Goal: Information Seeking & Learning: Check status

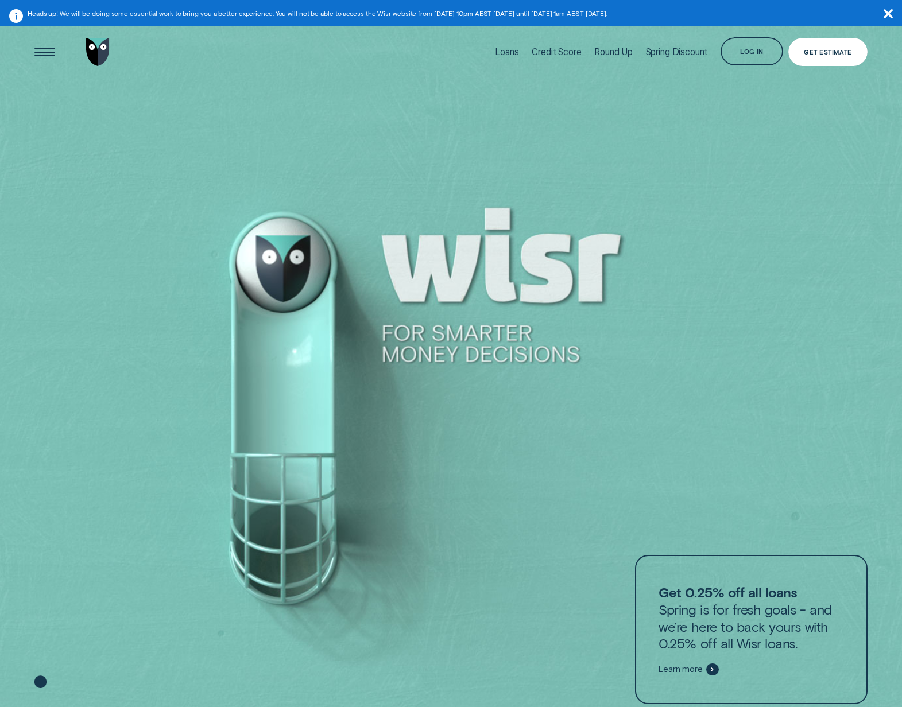
click at [839, 57] on div "Get Estimate" at bounding box center [827, 52] width 79 height 28
click at [754, 51] on div "Log in" at bounding box center [752, 51] width 24 height 5
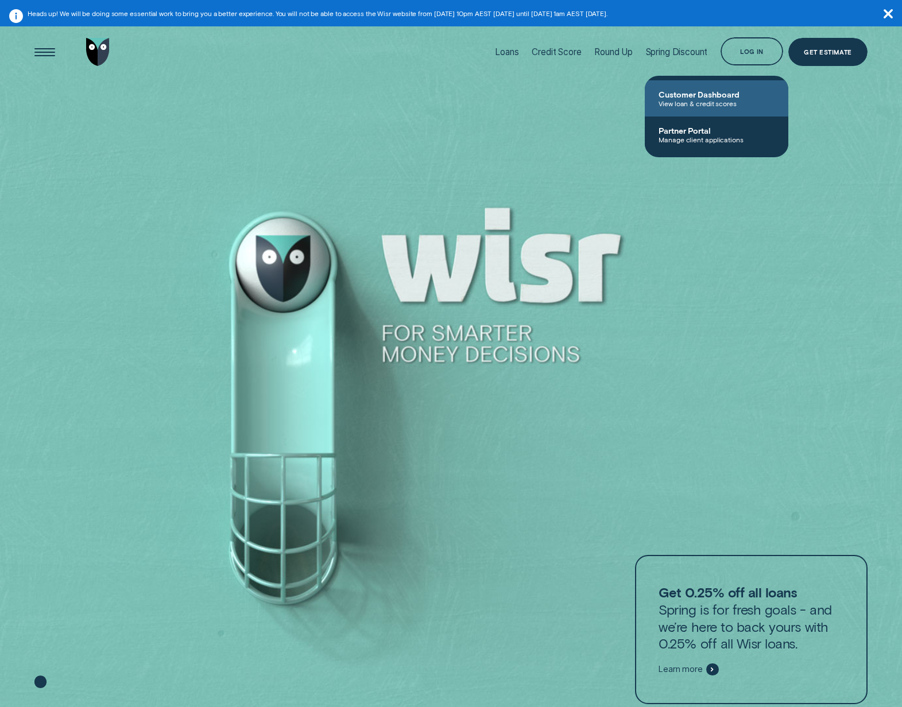
click at [740, 104] on span "View loan & credit scores" at bounding box center [716, 103] width 116 height 8
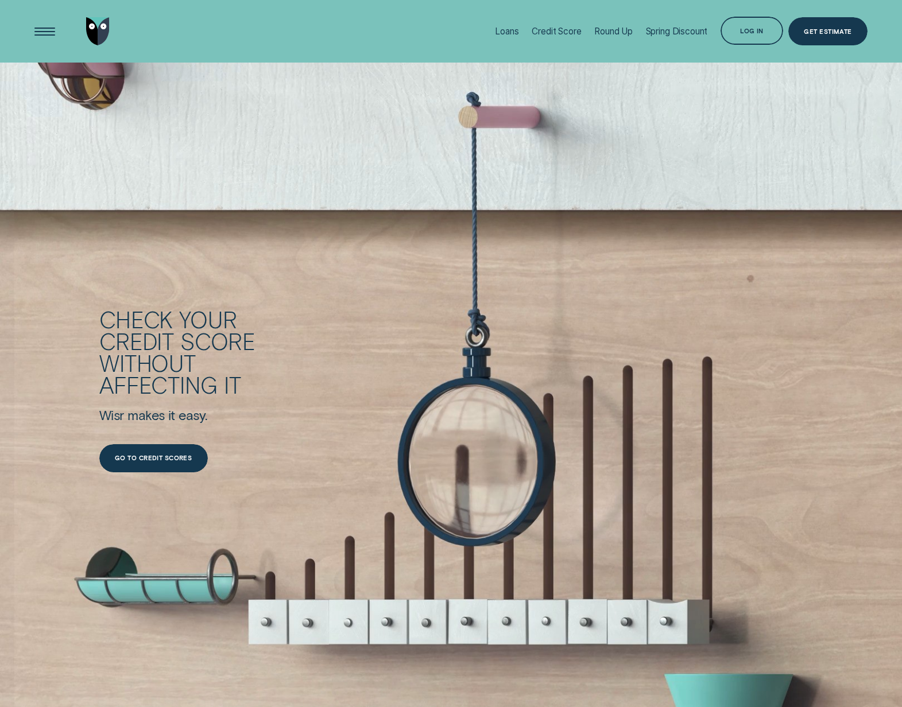
scroll to position [1624, 0]
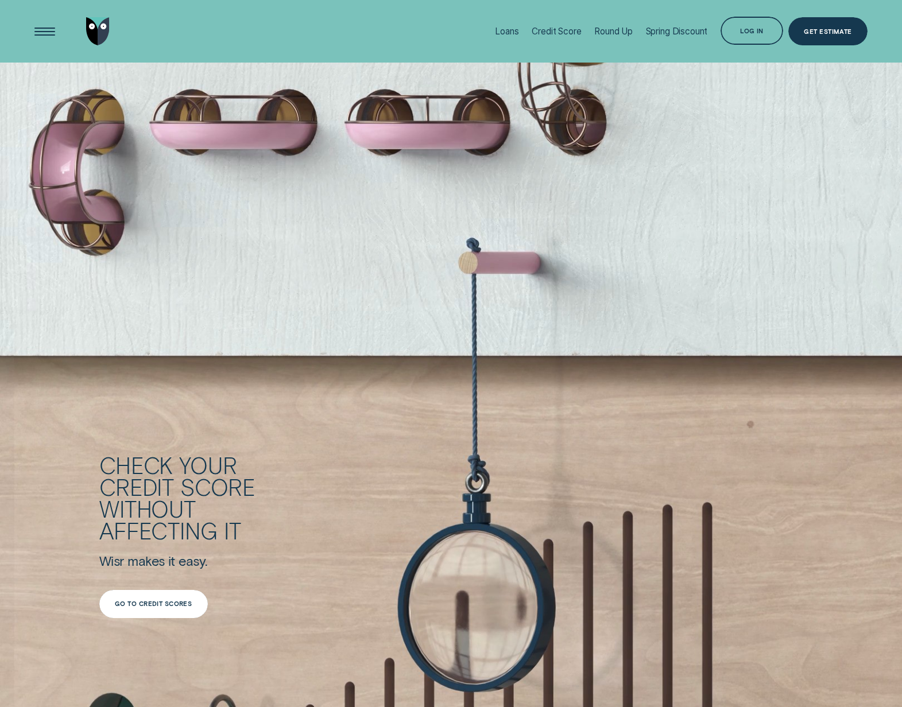
click at [161, 601] on div "Go to credit scores" at bounding box center [153, 603] width 77 height 5
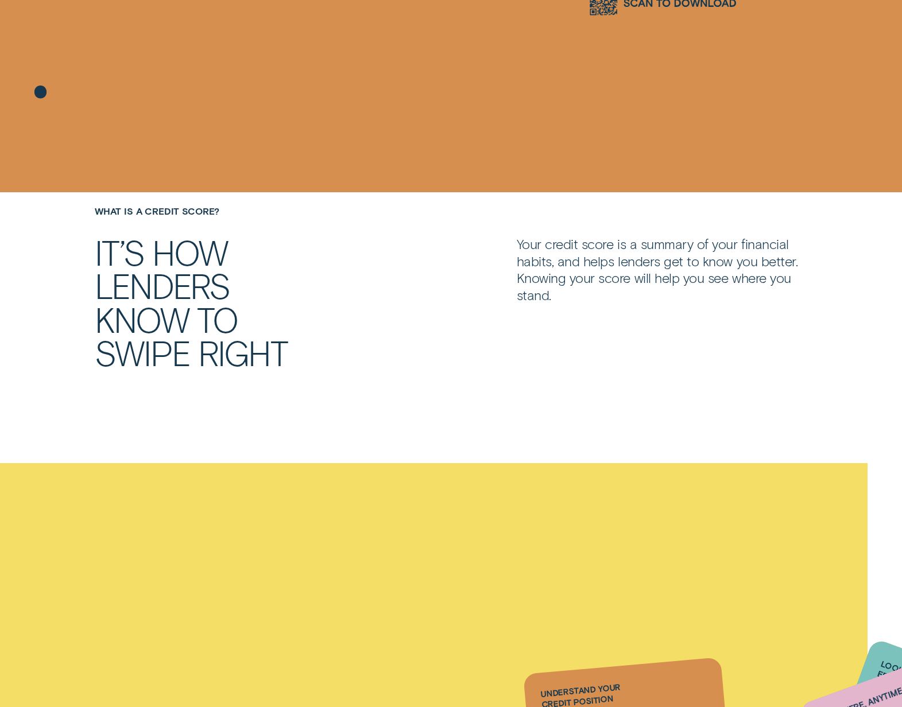
scroll to position [442, 0]
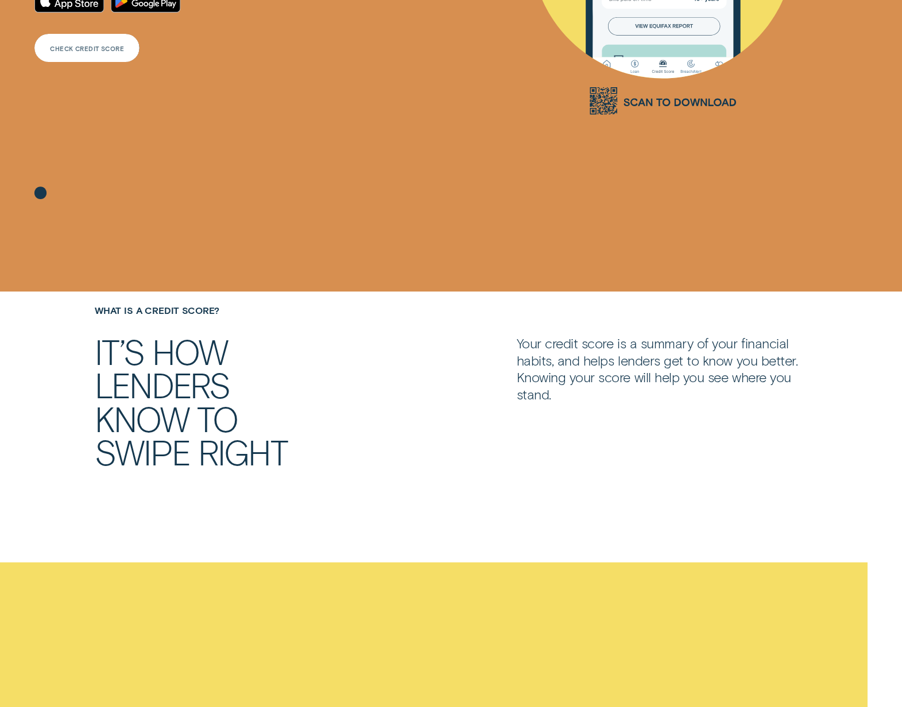
click at [91, 50] on div "CHECK CREDIT SCORE" at bounding box center [87, 47] width 74 height 5
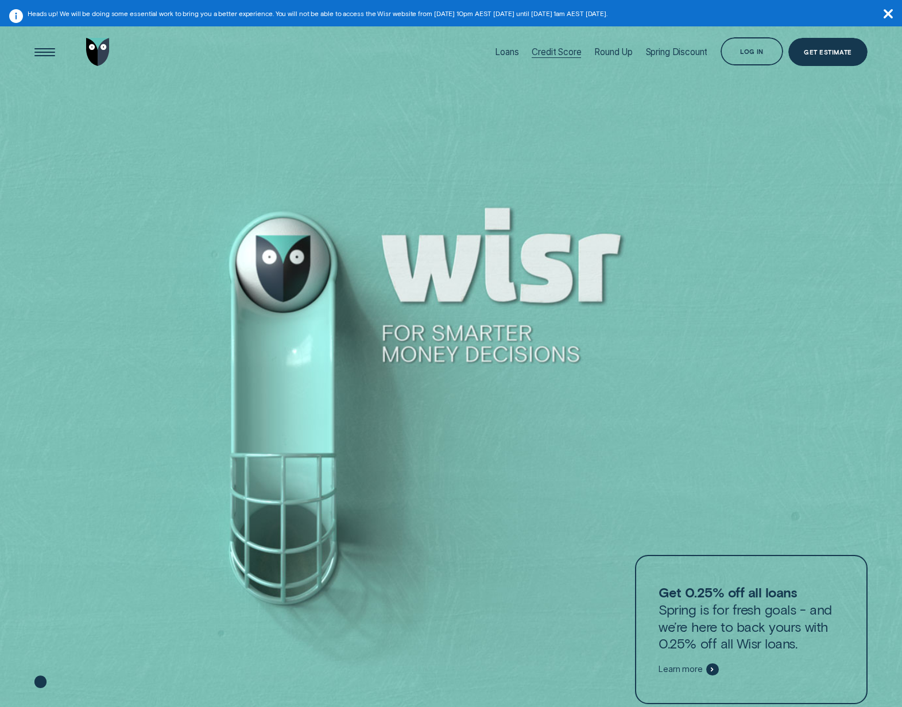
click at [536, 53] on div "Credit Score" at bounding box center [556, 51] width 49 height 11
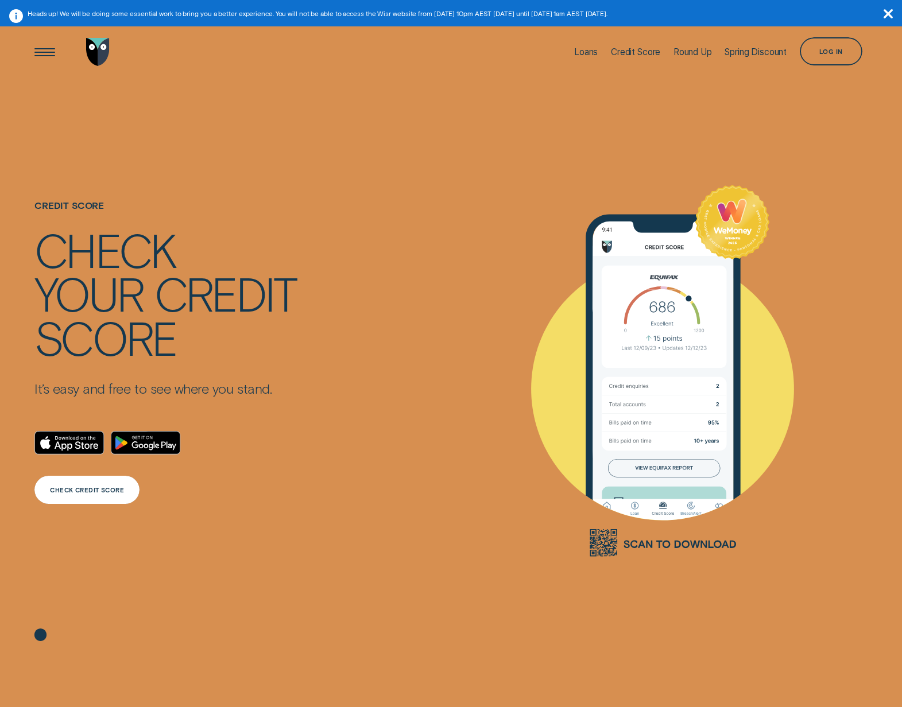
click at [106, 478] on div "CHECK CREDIT SCORE" at bounding box center [86, 490] width 105 height 28
